Goal: Information Seeking & Learning: Check status

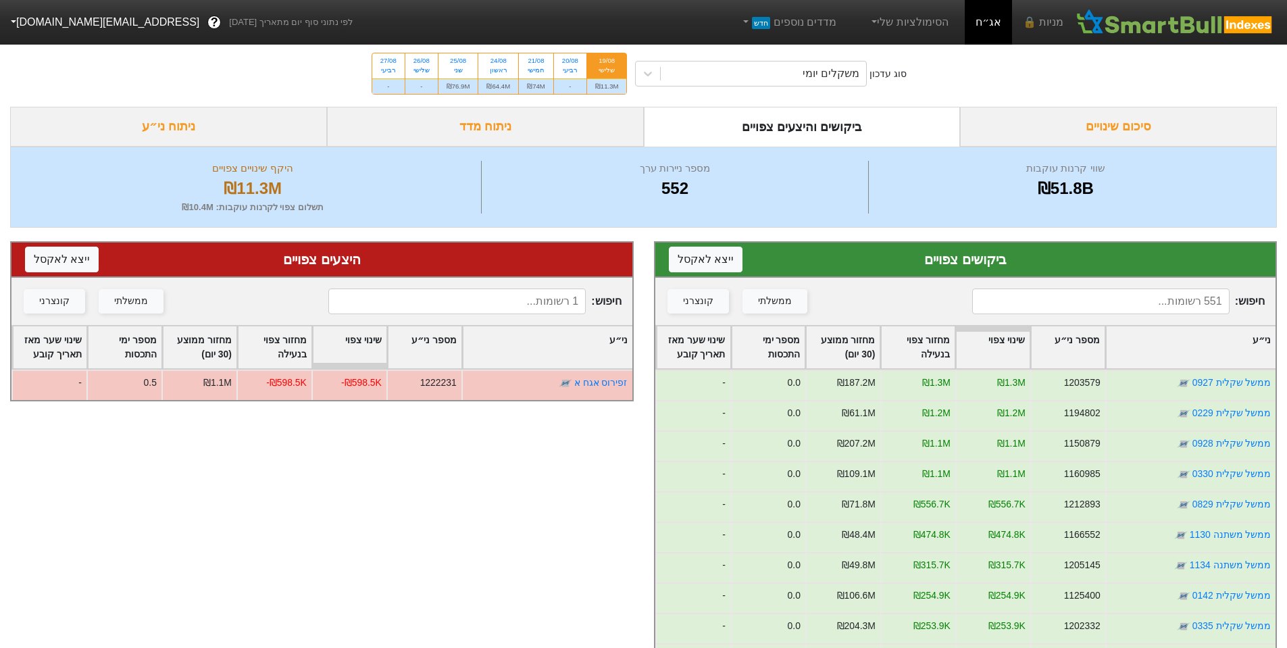
click at [546, 291] on input at bounding box center [456, 302] width 257 height 26
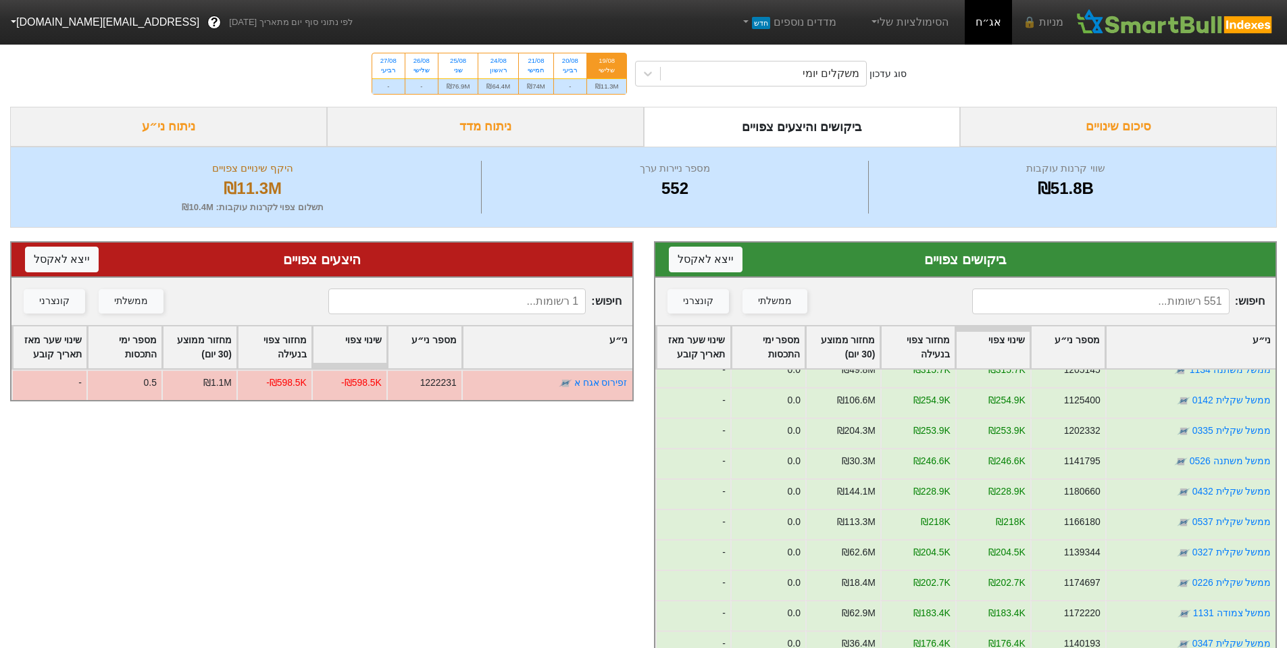
scroll to position [203, 0]
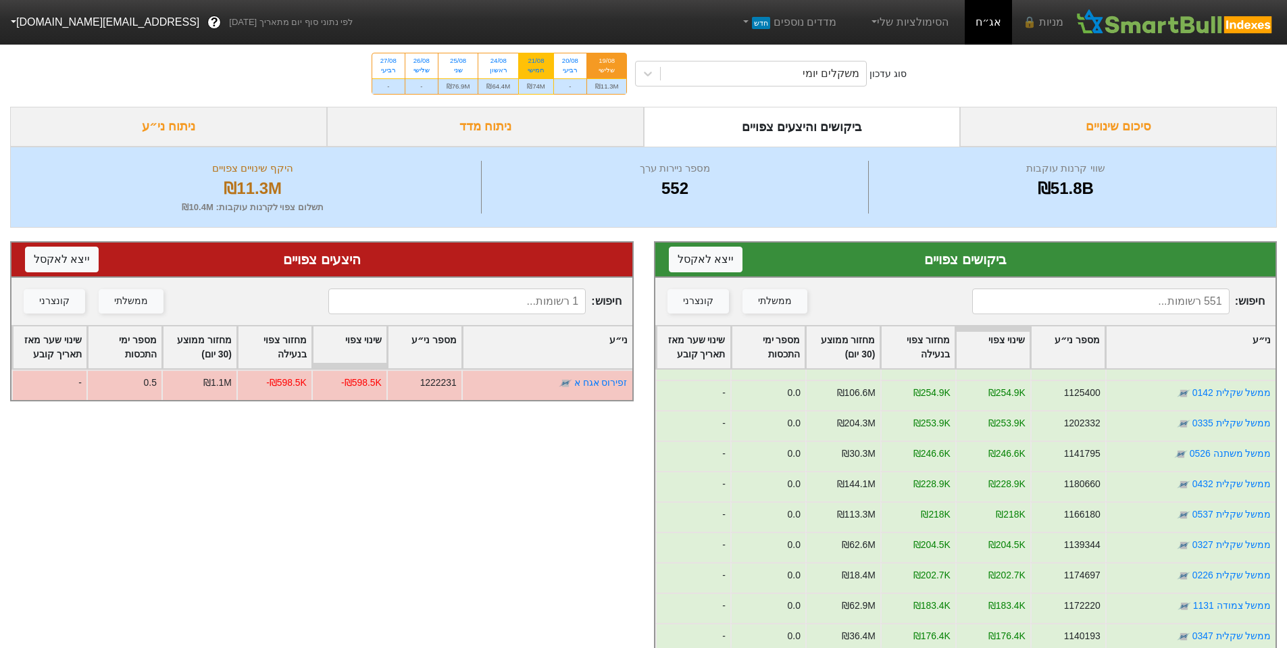
click at [535, 72] on div "חמישי" at bounding box center [536, 70] width 18 height 9
click at [535, 62] on input "21/08 חמישי ₪74M" at bounding box center [531, 57] width 9 height 9
radio input "true"
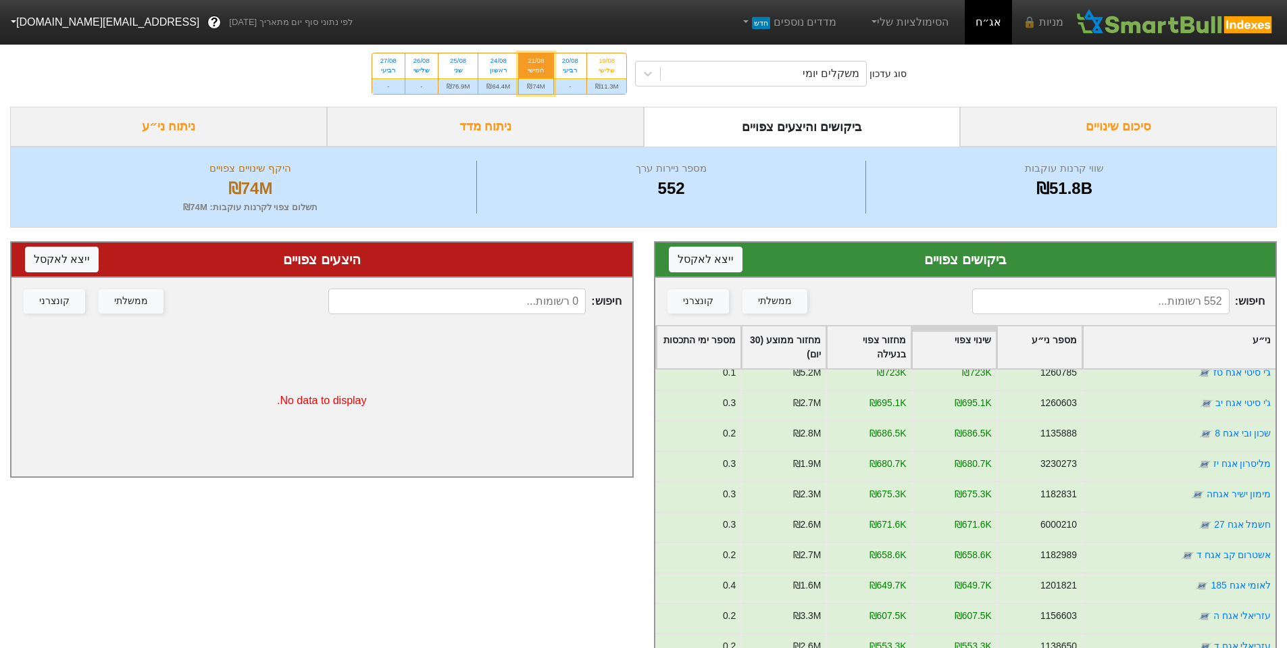
scroll to position [676, 0]
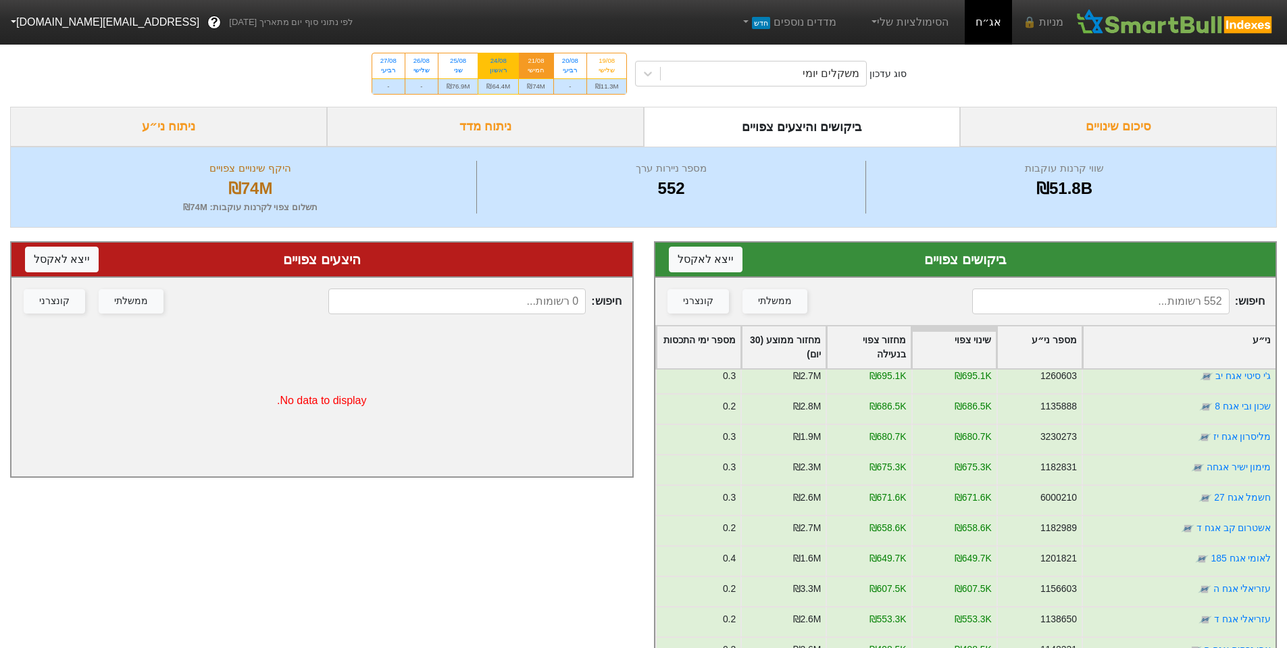
click at [501, 68] on div "ראשון" at bounding box center [499, 70] width 24 height 9
click at [499, 62] on input "24/08 ראשון ₪64.4M" at bounding box center [494, 57] width 9 height 9
radio input "true"
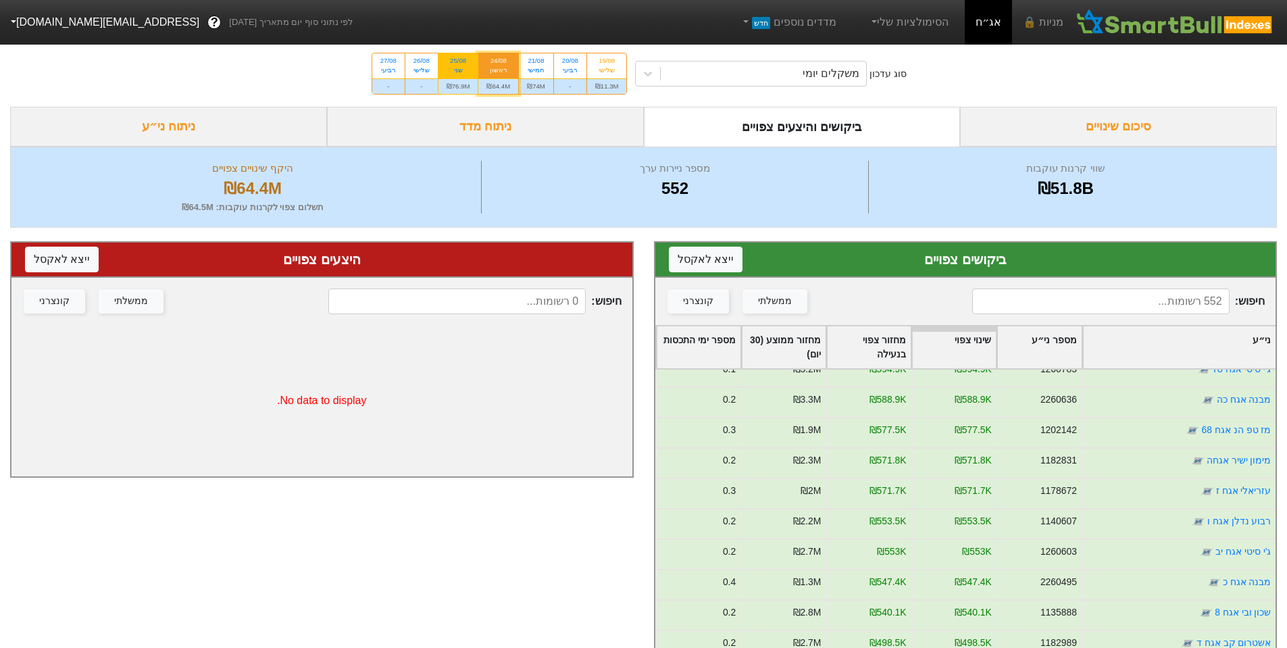
click at [462, 64] on div "25/08" at bounding box center [459, 60] width 24 height 9
click at [458, 62] on input "25/08 שני ₪76.9M" at bounding box center [453, 57] width 9 height 9
radio input "true"
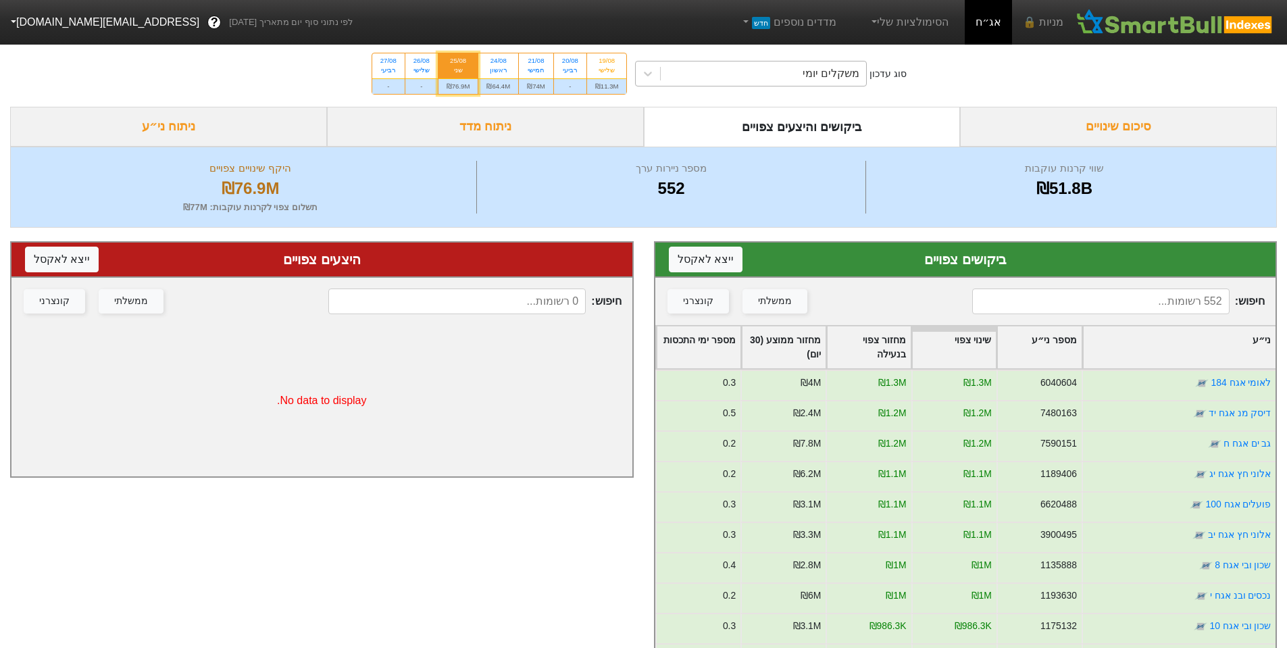
click at [783, 81] on div "משקלים יומי" at bounding box center [763, 73] width 205 height 24
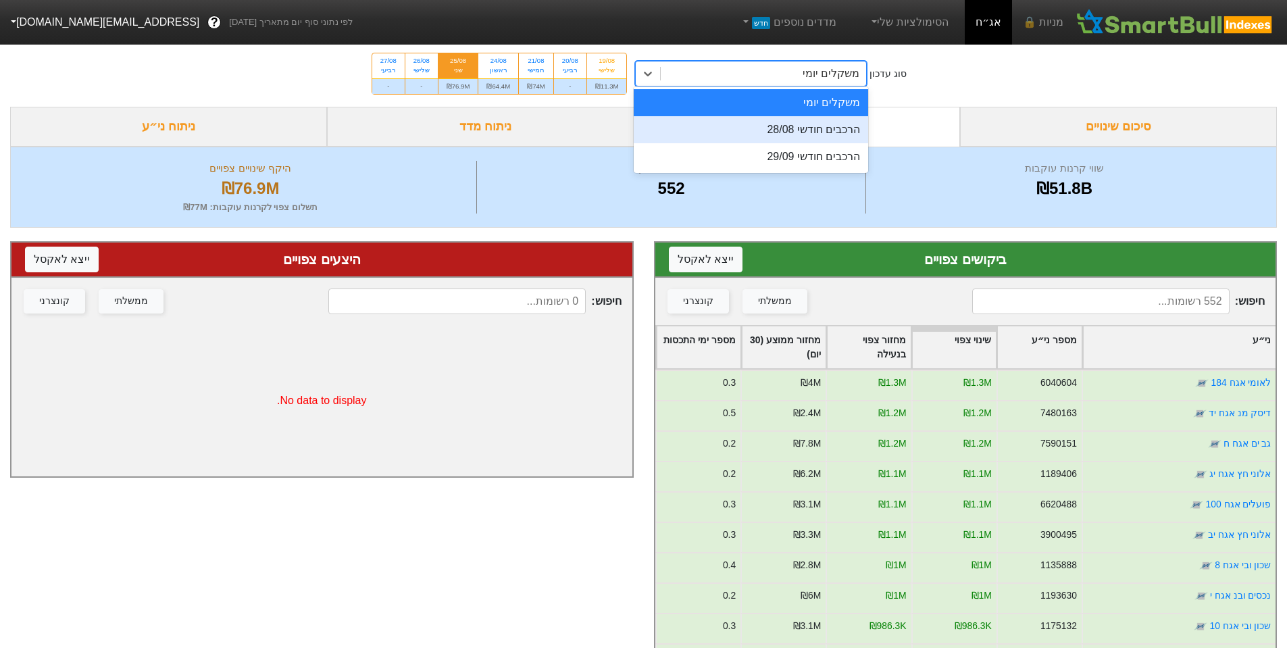
click at [792, 128] on div "הרכבים חודשי 28/08" at bounding box center [751, 129] width 234 height 27
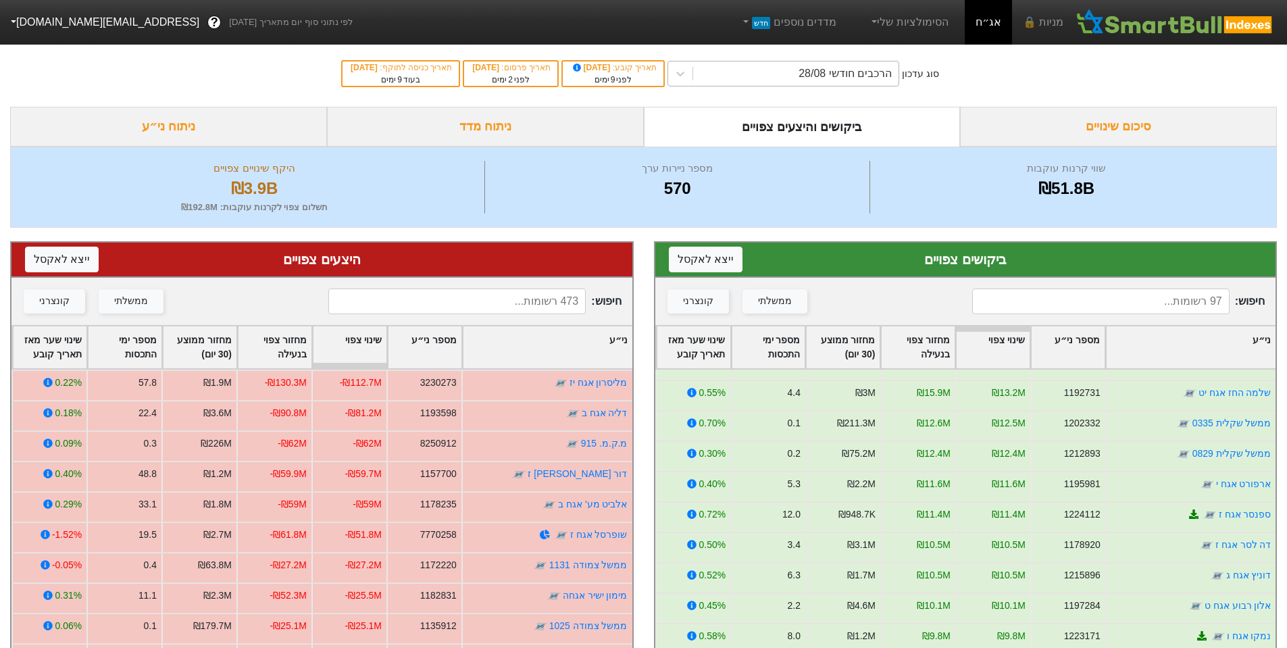
click at [781, 68] on div "הרכבים חודשי 28/08" at bounding box center [795, 73] width 205 height 24
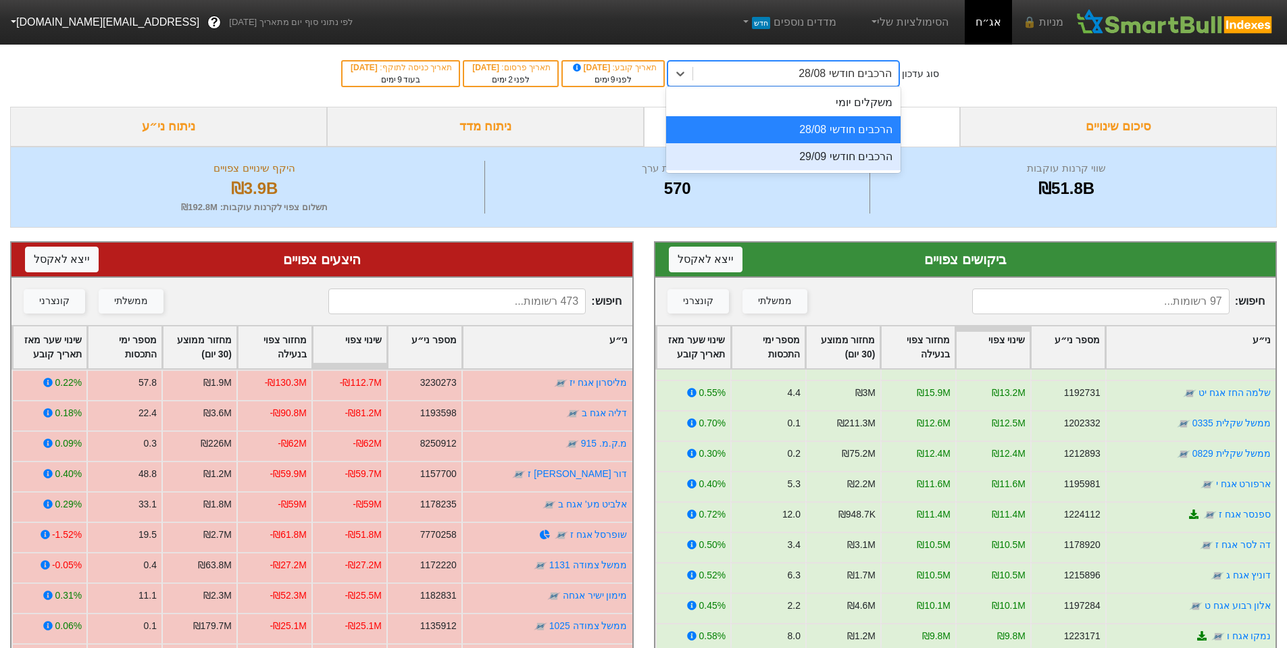
click at [826, 147] on div "הרכבים חודשי 29/09" at bounding box center [783, 156] width 234 height 27
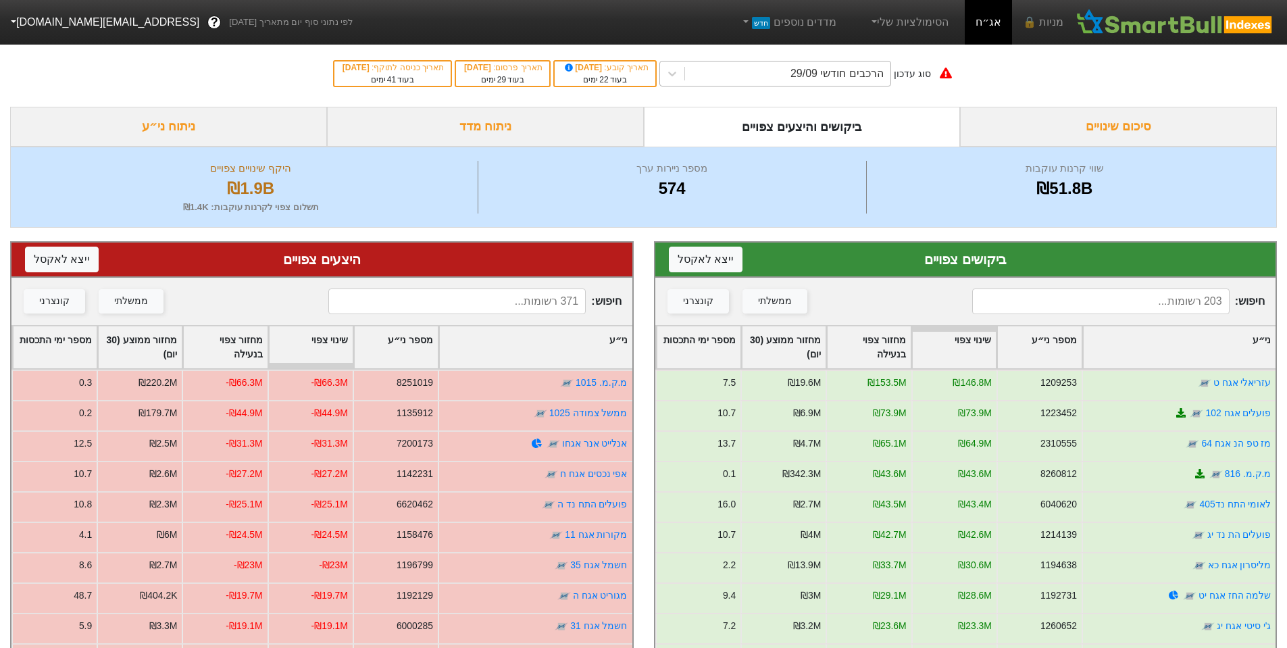
click at [807, 70] on div "הרכבים חודשי 29/09" at bounding box center [787, 73] width 205 height 24
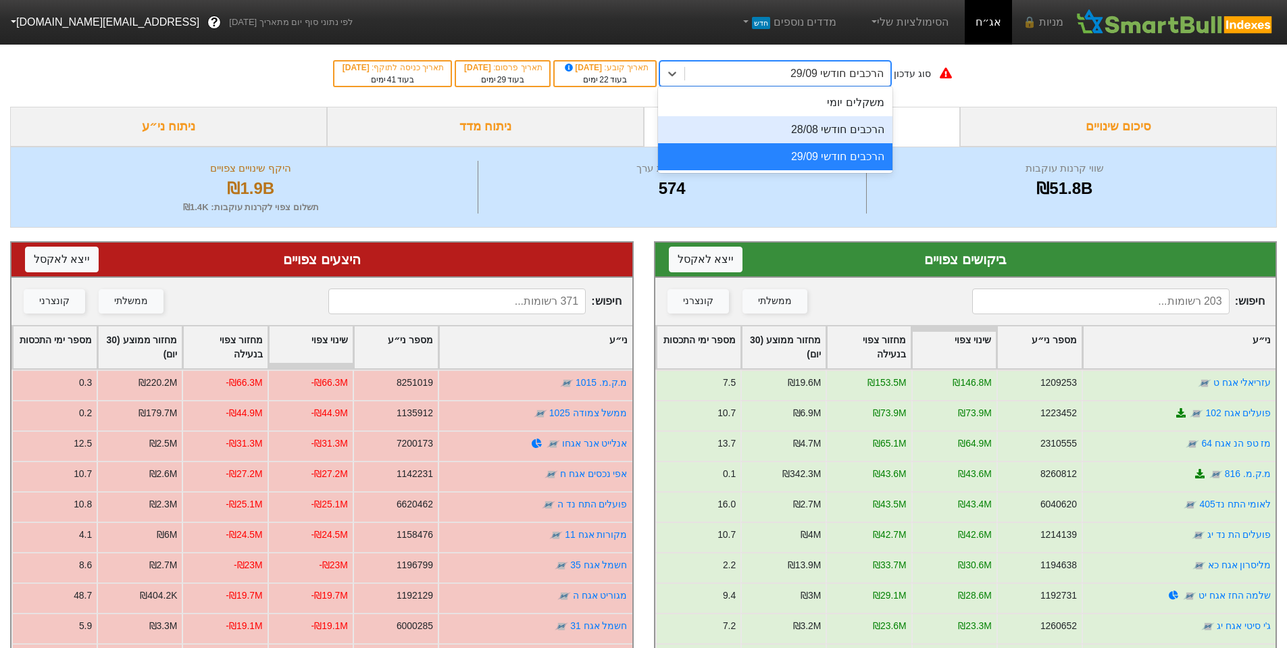
click at [814, 123] on div "הרכבים חודשי 28/08" at bounding box center [775, 129] width 234 height 27
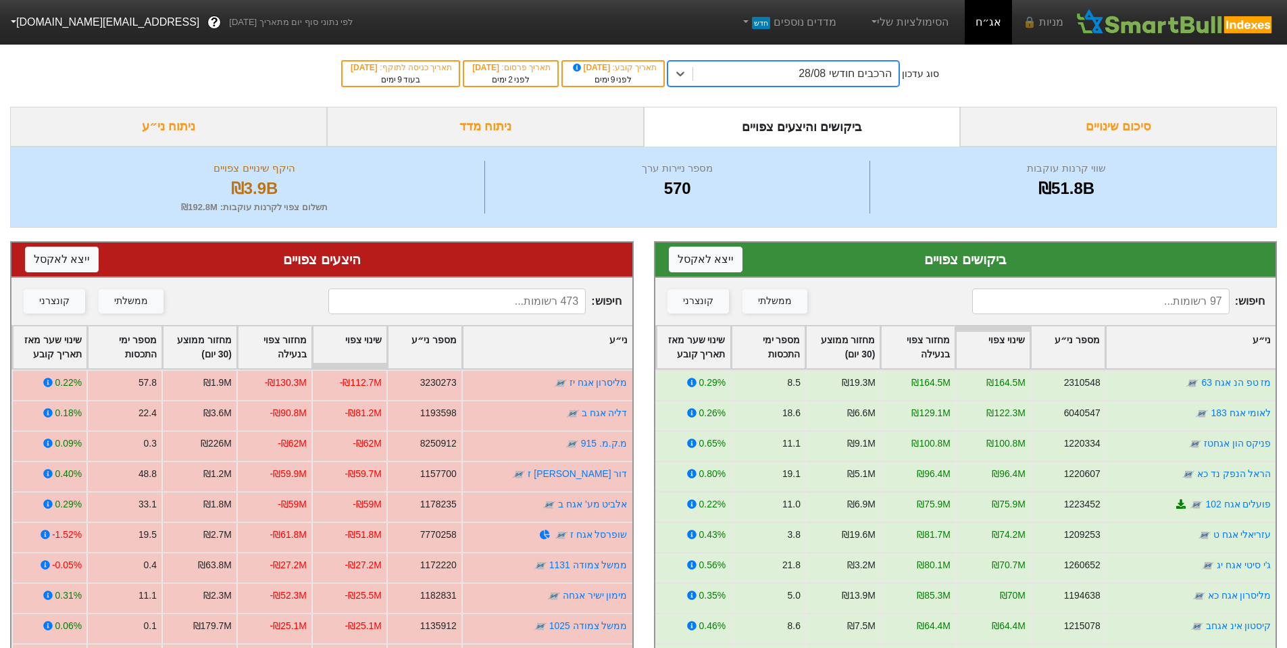
click at [862, 74] on div "הרכבים חודשי 28/08" at bounding box center [845, 74] width 93 height 16
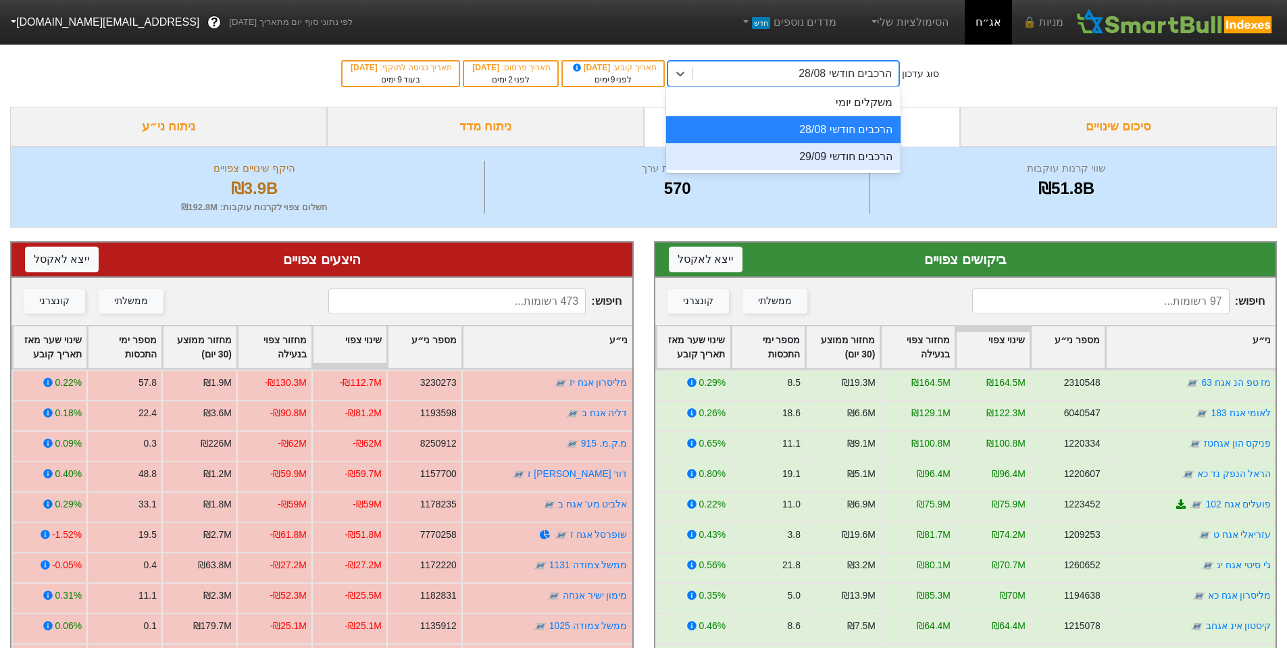
click at [874, 150] on div "הרכבים חודשי 29/09" at bounding box center [783, 156] width 234 height 27
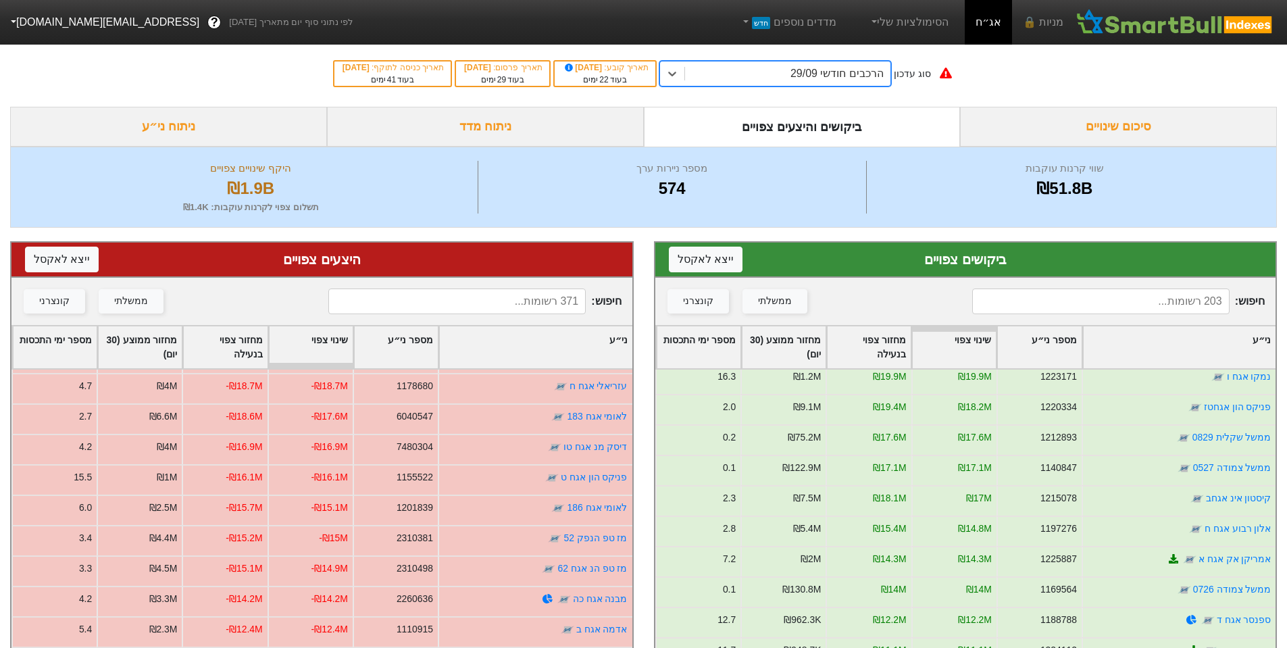
scroll to position [405, 0]
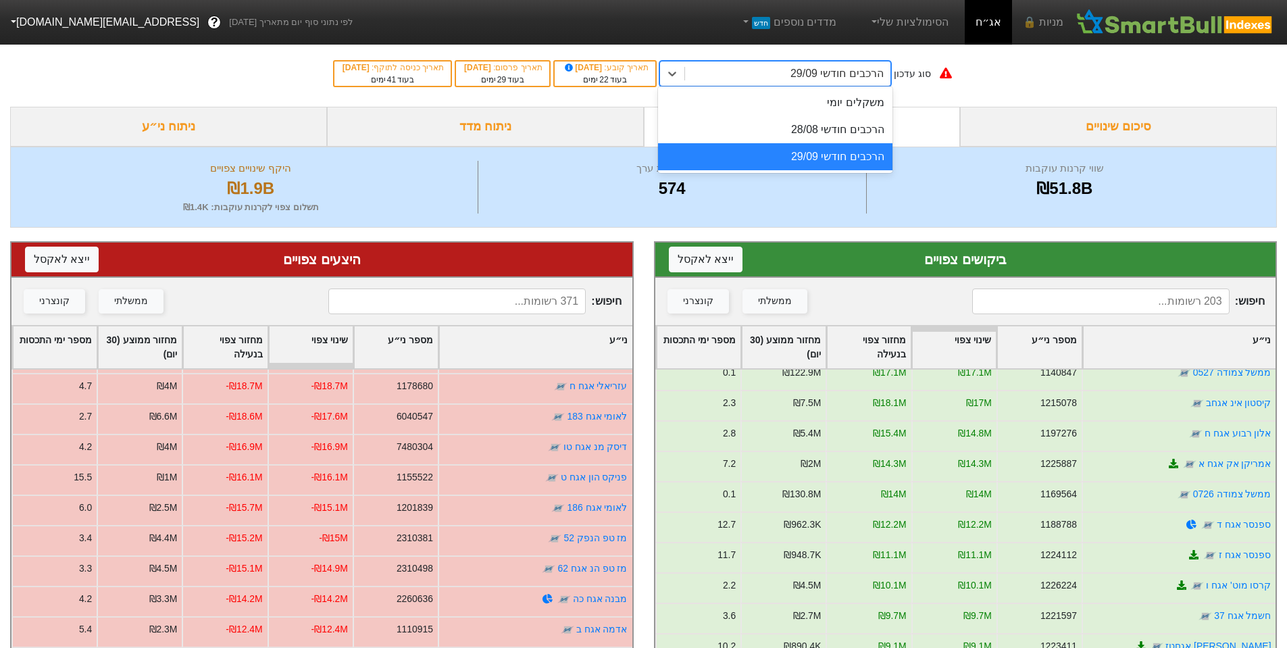
click at [884, 76] on div "הרכבים חודשי 29/09" at bounding box center [837, 74] width 93 height 16
click at [872, 129] on div "הרכבים חודשי 28/08" at bounding box center [775, 129] width 234 height 27
